Goal: Task Accomplishment & Management: Use online tool/utility

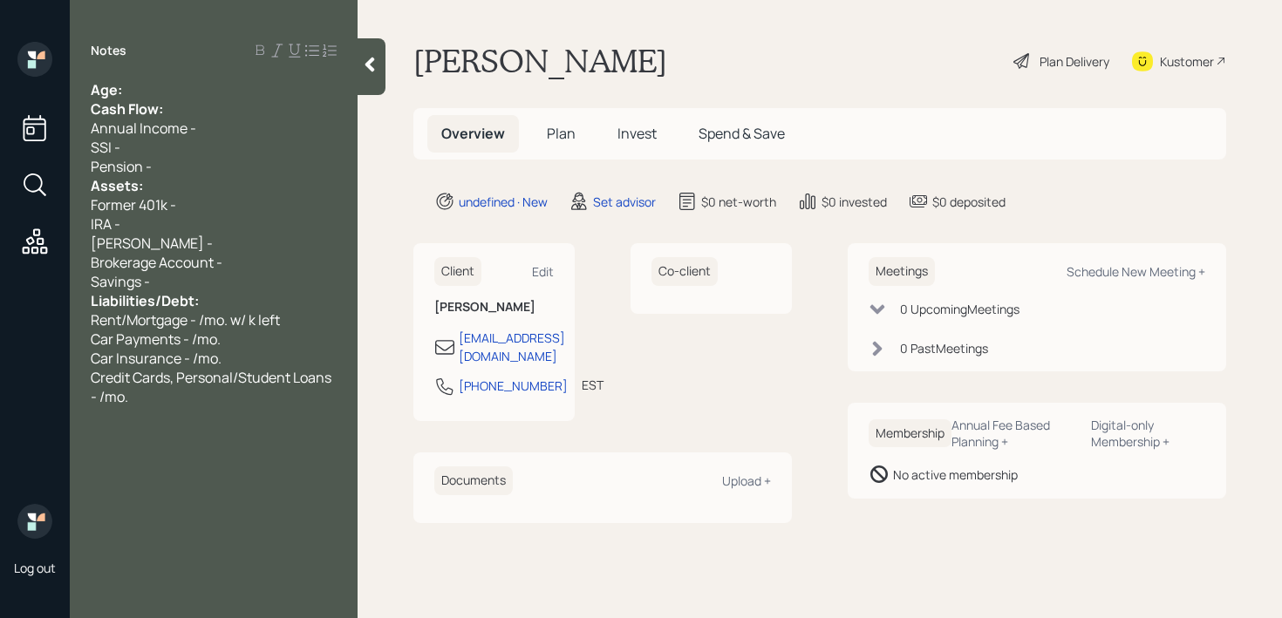
click at [218, 77] on div "Notes Age: Cash Flow: Annual Income - SSI - Pension - Assets: Former 401k - IRA…" at bounding box center [214, 320] width 288 height 556
click at [217, 91] on div "Age:" at bounding box center [214, 89] width 246 height 19
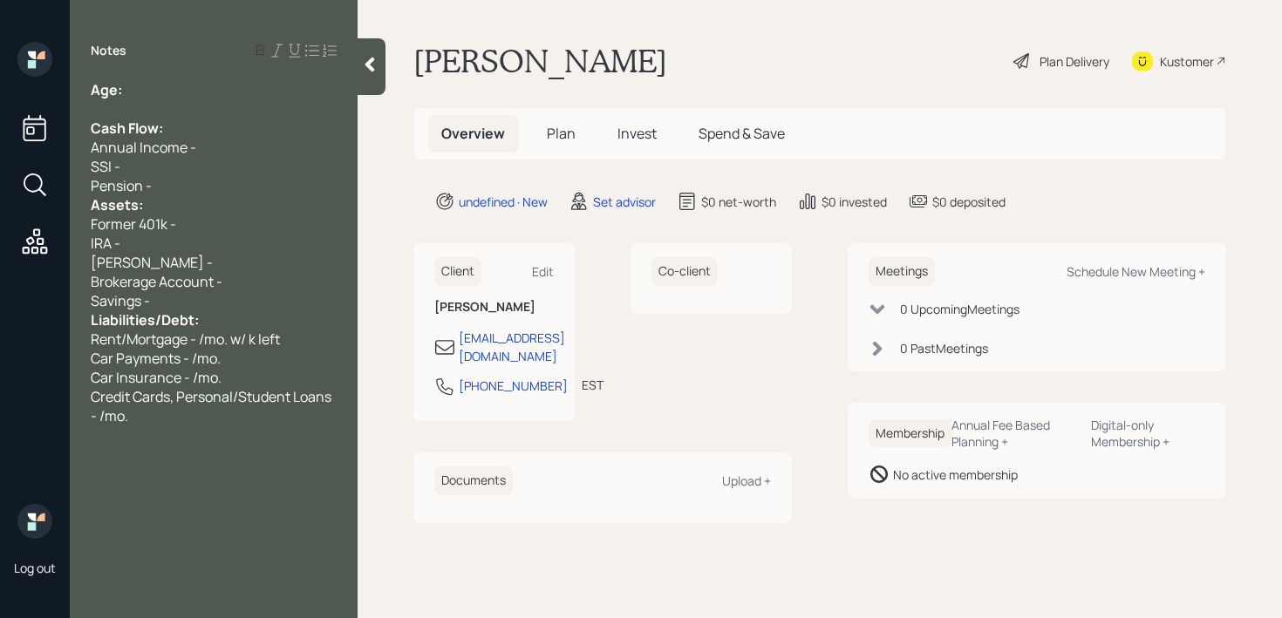
click at [188, 183] on div "Pension -" at bounding box center [214, 185] width 246 height 19
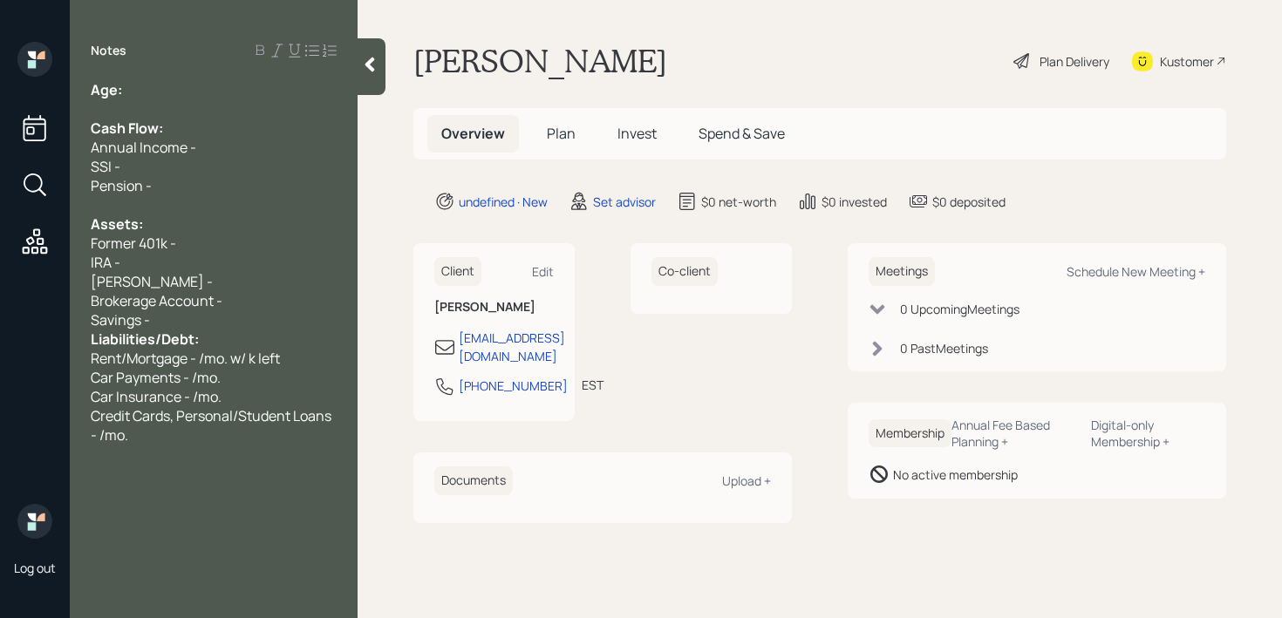
click at [182, 319] on div "Savings -" at bounding box center [214, 319] width 246 height 19
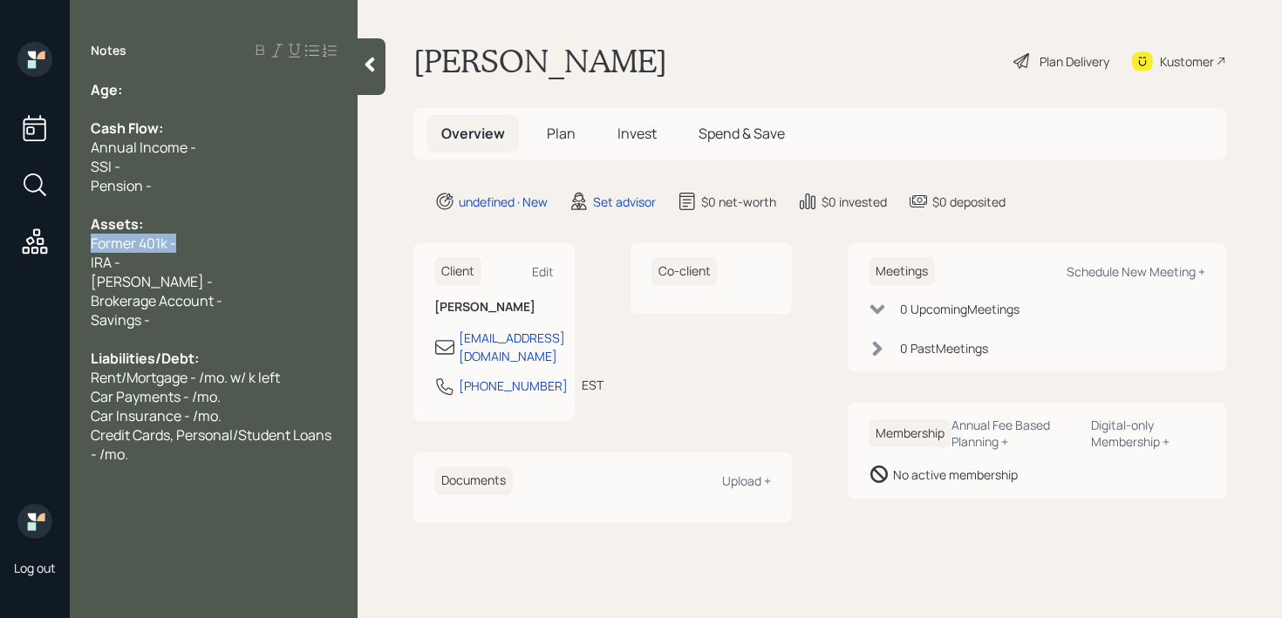
drag, startPoint x: 201, startPoint y: 242, endPoint x: 0, endPoint y: 242, distance: 200.6
click at [0, 242] on div "Log out Notes Age: Cash Flow: Annual Income - SSI - Pension - Assets: Former 40…" at bounding box center [641, 309] width 1282 height 618
click at [147, 255] on div "IRA -" at bounding box center [214, 262] width 246 height 19
drag, startPoint x: 168, startPoint y: 280, endPoint x: 0, endPoint y: 280, distance: 168.3
click at [0, 280] on div "Log out Notes Age: Cash Flow: Annual Income - SSI - Pension - Assets: TSP - k I…" at bounding box center [641, 309] width 1282 height 618
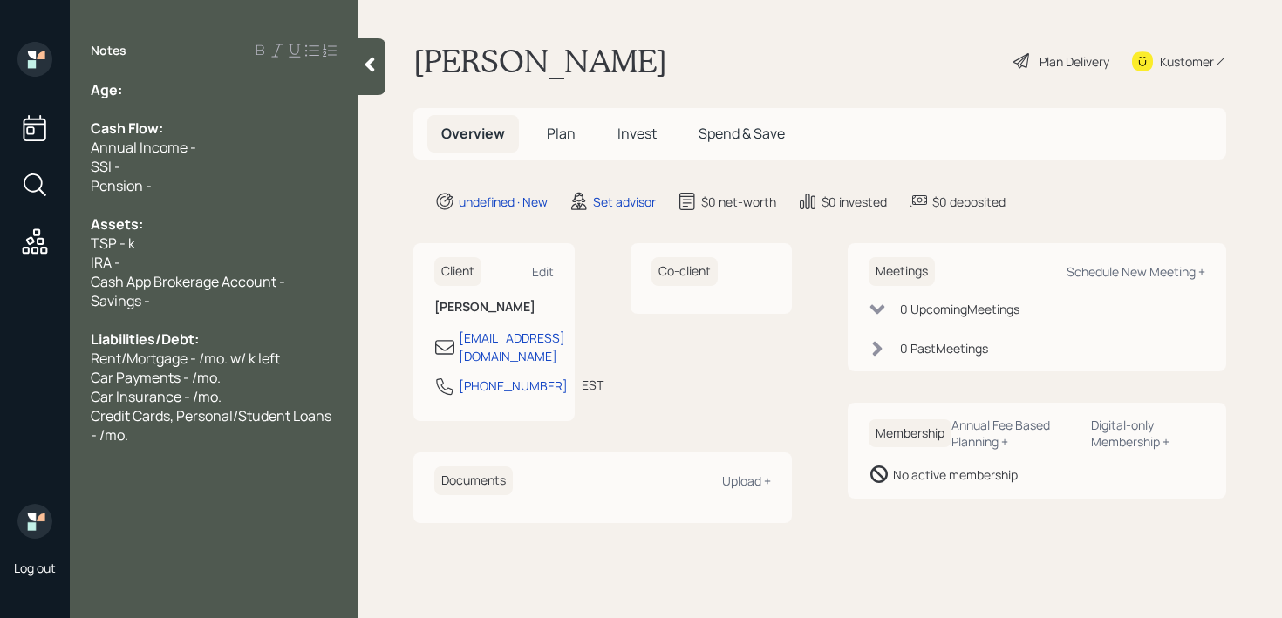
click at [144, 255] on div "IRA -" at bounding box center [214, 262] width 246 height 19
click at [328, 283] on div "Cash App Brokerage Account -" at bounding box center [214, 281] width 246 height 19
drag, startPoint x: 138, startPoint y: 261, endPoint x: 0, endPoint y: 261, distance: 137.8
click at [0, 261] on div "Log out Notes Age: Cash Flow: Annual Income - SSI - Pension - Assets: TSP - k I…" at bounding box center [641, 309] width 1282 height 618
click at [158, 256] on span "Roth IRA - k" at bounding box center [157, 262] width 132 height 19
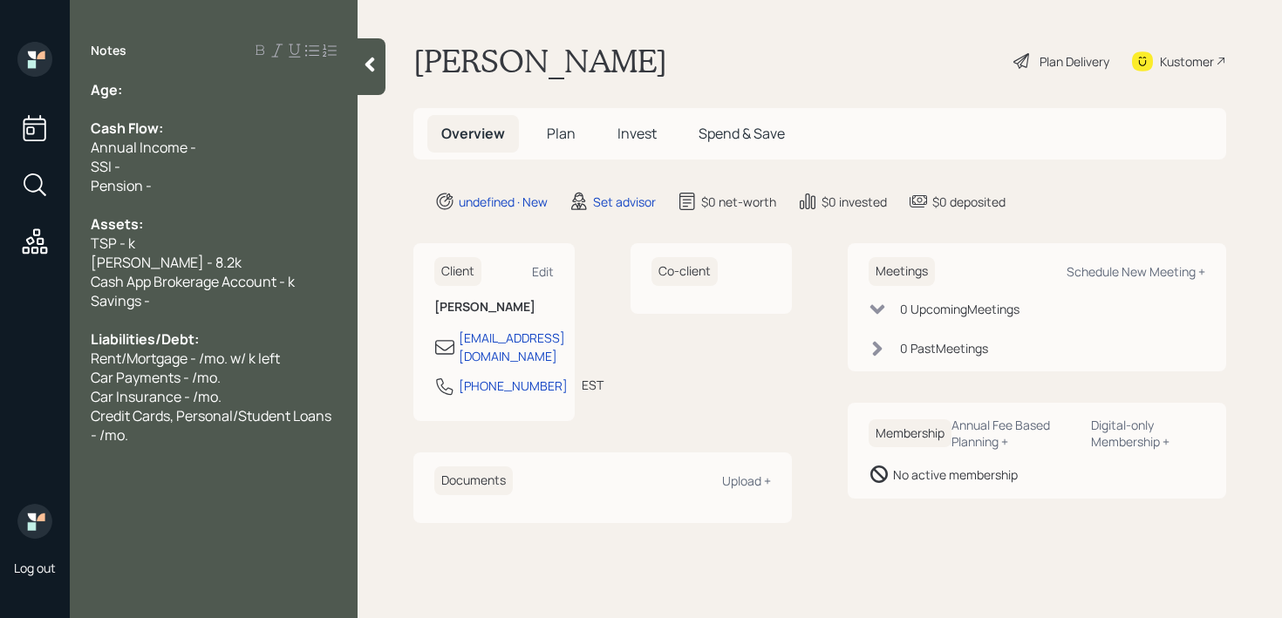
click at [293, 288] on span "Cash App Brokerage Account - k" at bounding box center [193, 281] width 204 height 19
click at [222, 293] on div "Savings -" at bounding box center [214, 300] width 246 height 19
click at [152, 92] on div "Age:" at bounding box center [214, 89] width 246 height 19
click at [206, 330] on div "Liabilities/Debt:" at bounding box center [214, 339] width 246 height 19
click at [216, 292] on div "Savings - 11k" at bounding box center [214, 300] width 246 height 19
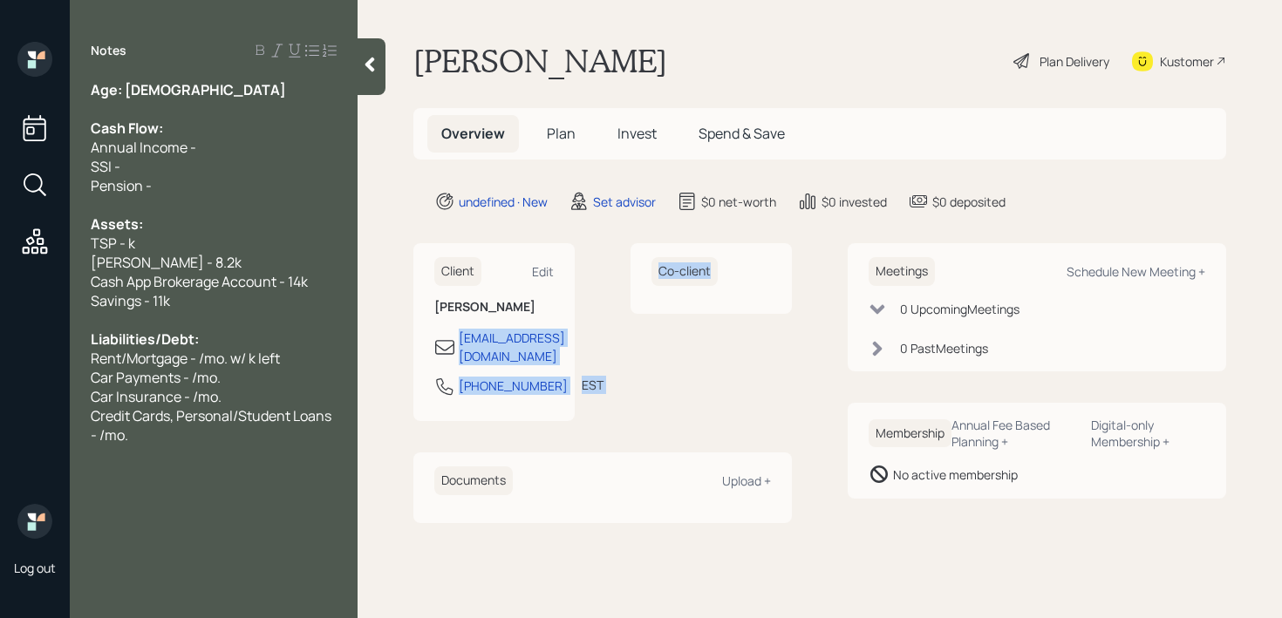
drag, startPoint x: 620, startPoint y: 332, endPoint x: 439, endPoint y: 334, distance: 181.4
click at [439, 334] on div "Client Edit Eric Herriott 1love42820@gmail.com 803-840-8179 EST Currently 11:39…" at bounding box center [602, 332] width 378 height 178
click at [713, 336] on div "Co-client" at bounding box center [711, 332] width 161 height 178
